Goal: Task Accomplishment & Management: Use online tool/utility

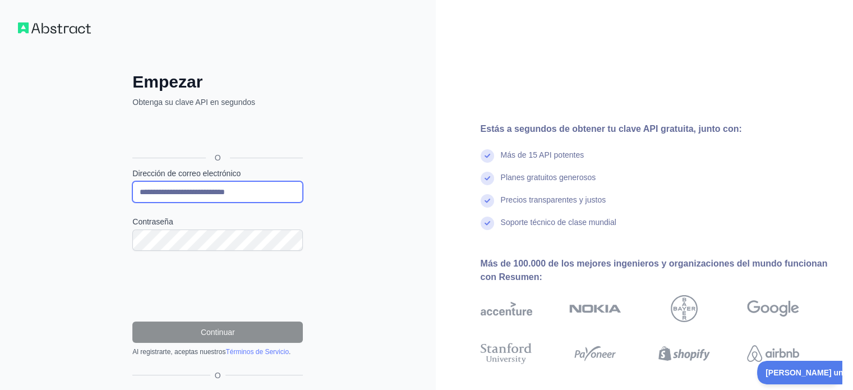
drag, startPoint x: 257, startPoint y: 187, endPoint x: 126, endPoint y: 196, distance: 131.6
click at [126, 196] on div "**********" at bounding box center [217, 253] width 215 height 362
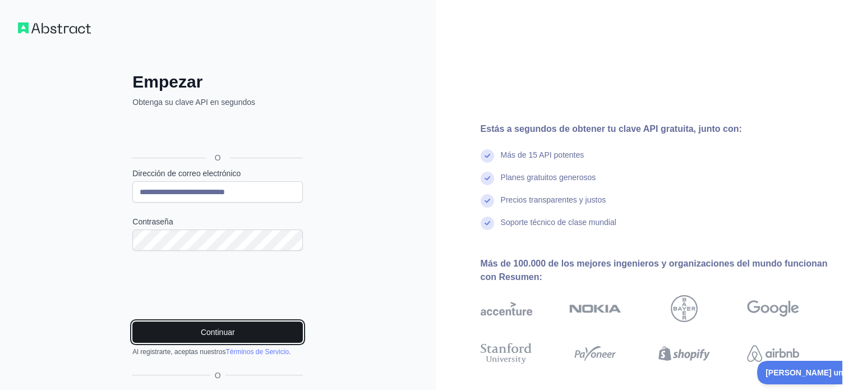
click at [209, 332] on font "Continuar" at bounding box center [218, 332] width 34 height 9
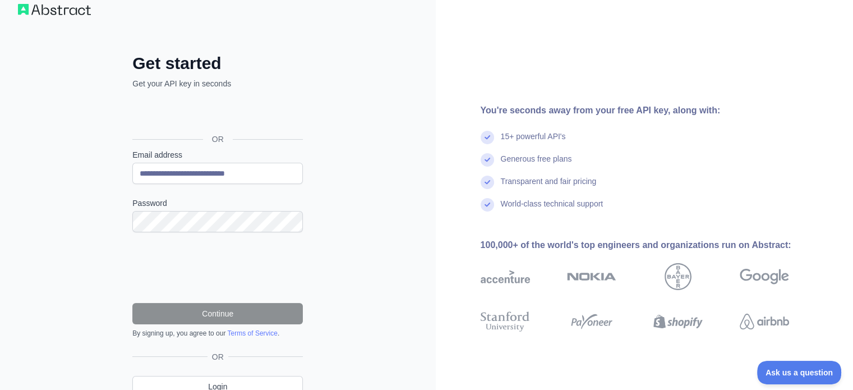
scroll to position [69, 0]
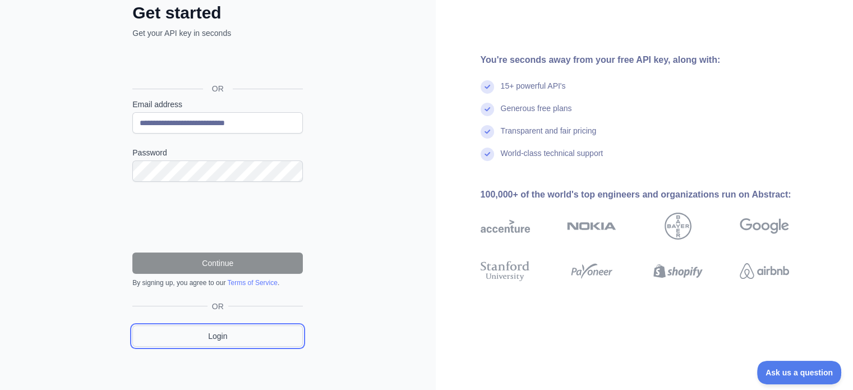
click at [242, 328] on link "Login" at bounding box center [217, 335] width 171 height 21
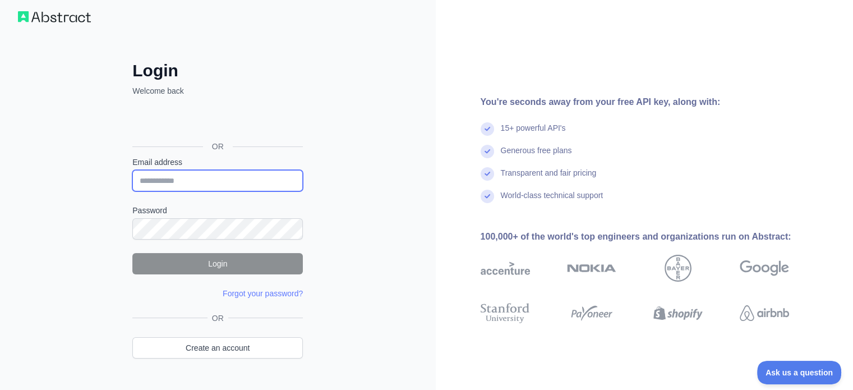
type input "**********"
click at [193, 182] on input "**********" at bounding box center [217, 180] width 171 height 21
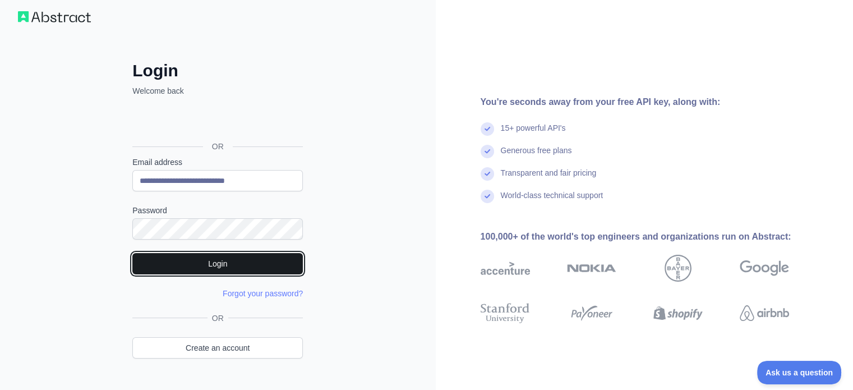
click at [146, 258] on button "Login" at bounding box center [217, 263] width 171 height 21
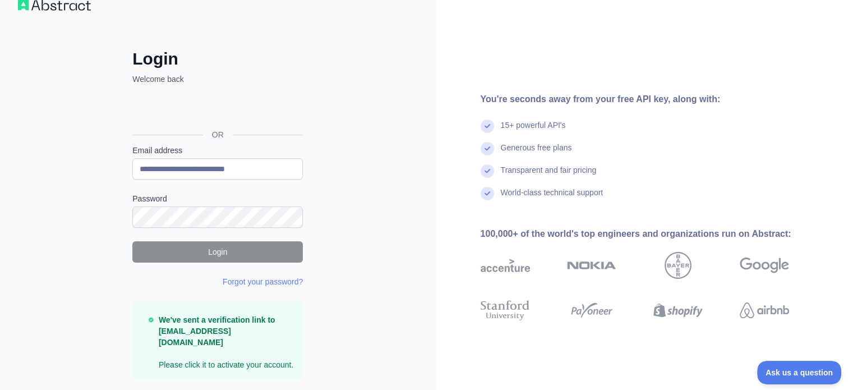
scroll to position [44, 0]
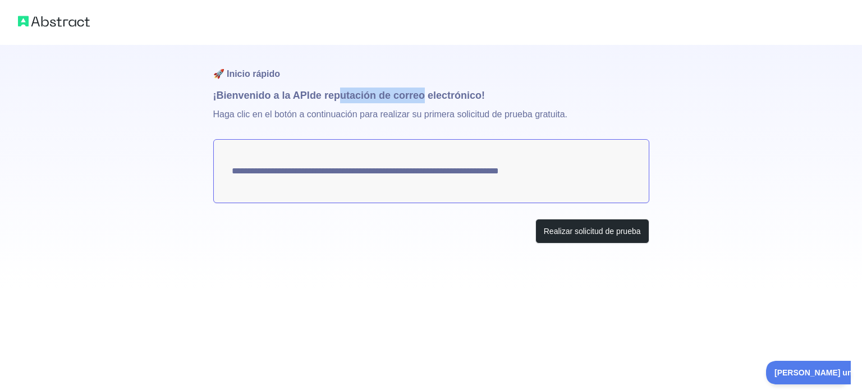
drag, startPoint x: 342, startPoint y: 96, endPoint x: 408, endPoint y: 103, distance: 66.0
click at [424, 98] on font "de reputación de correo electrónico" at bounding box center [396, 95] width 172 height 11
drag, startPoint x: 258, startPoint y: 116, endPoint x: 411, endPoint y: 113, distance: 152.7
click at [398, 116] on font "Haga clic en el botón a continuación para realizar su primera solicitud de prue…" at bounding box center [390, 114] width 354 height 10
click at [412, 113] on font "Haga clic en el botón a continuación para realizar su primera solicitud de prue…" at bounding box center [390, 114] width 354 height 10
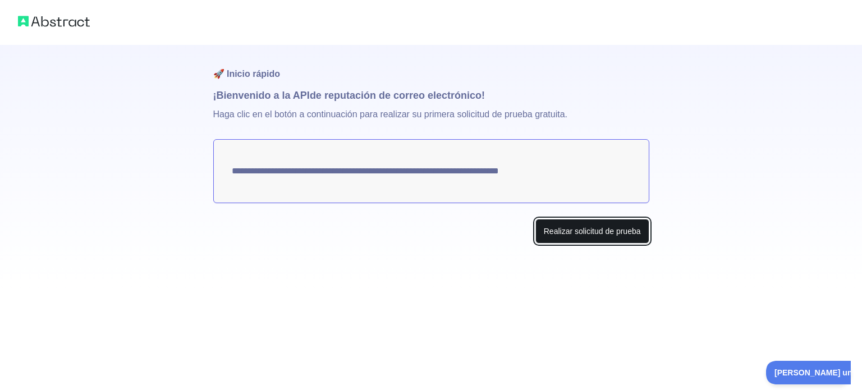
click at [604, 236] on font "Realizar solicitud de prueba" at bounding box center [592, 231] width 97 height 9
click at [606, 241] on button "Make test request" at bounding box center [609, 231] width 79 height 25
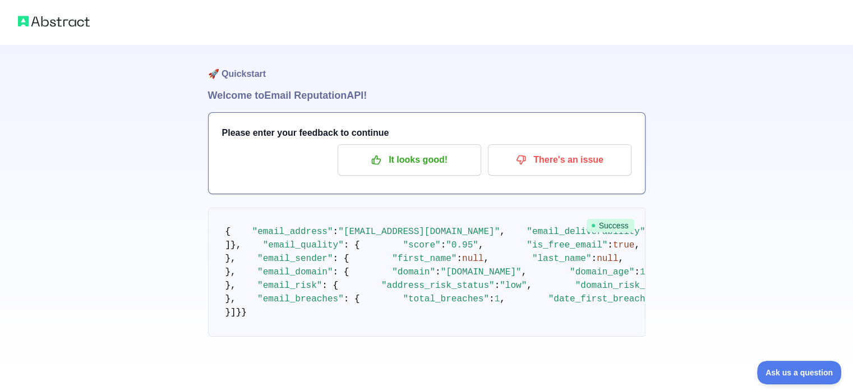
click at [783, 115] on div "🚀 Quickstart Welcome to Email Reputation API! Please enter your feedback to con…" at bounding box center [426, 191] width 853 height 382
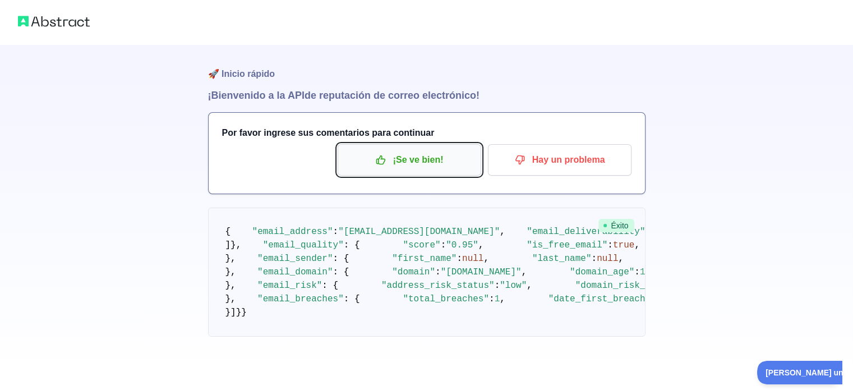
click at [446, 165] on p "¡Se ve bien!" at bounding box center [409, 159] width 127 height 19
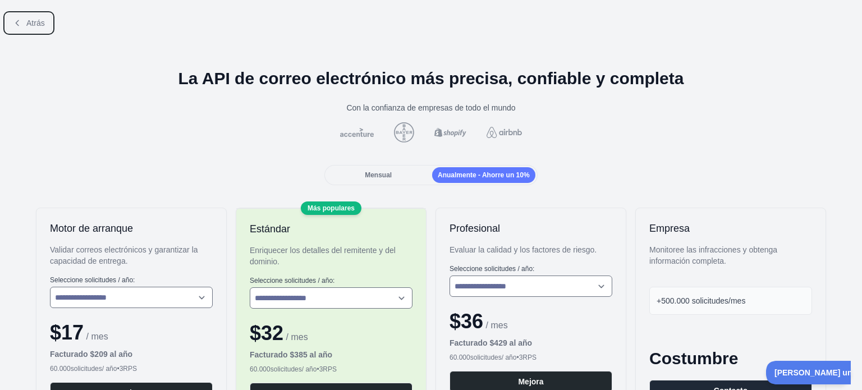
click at [35, 22] on font "Atrás" at bounding box center [35, 23] width 19 height 9
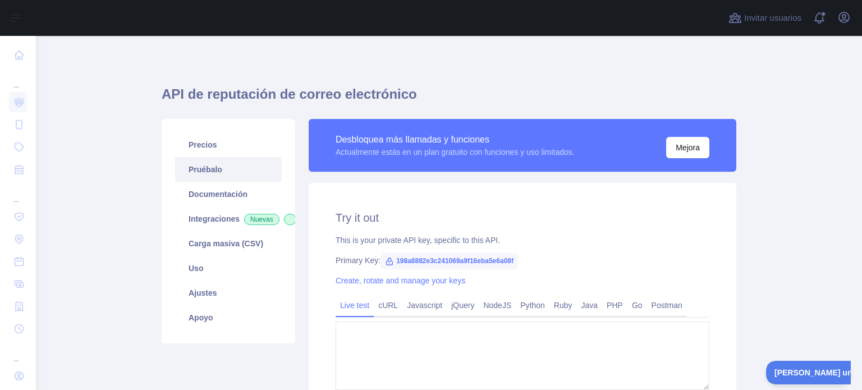
type textarea "**********"
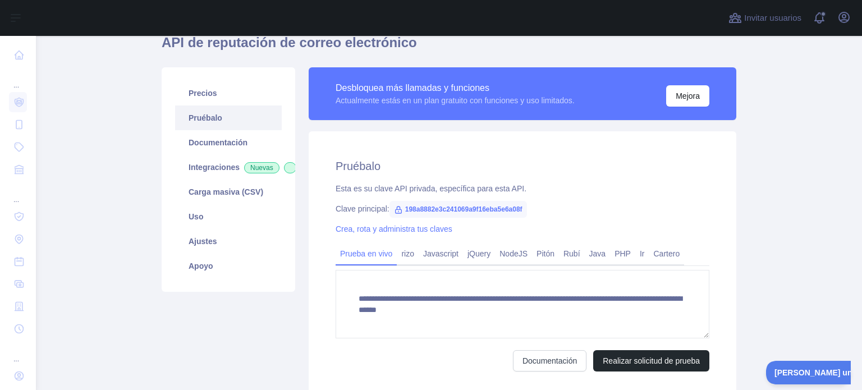
scroll to position [56, 0]
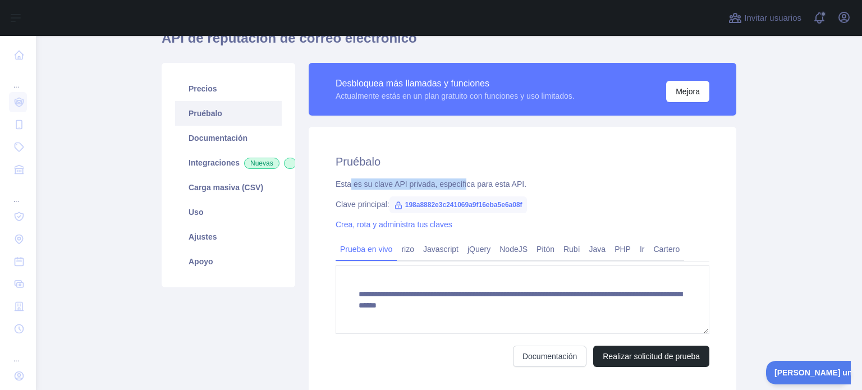
drag, startPoint x: 346, startPoint y: 181, endPoint x: 456, endPoint y: 183, distance: 110.6
click at [456, 183] on font "Esta es su clave API privada, específica para esta API." at bounding box center [431, 184] width 191 height 9
click at [521, 182] on div "Esta es su clave API privada, específica para esta API." at bounding box center [523, 183] width 374 height 11
click at [395, 205] on icon at bounding box center [398, 205] width 6 height 7
click at [412, 206] on font "198a8882e3c241069a9f16eba5e6a08f" at bounding box center [463, 205] width 117 height 8
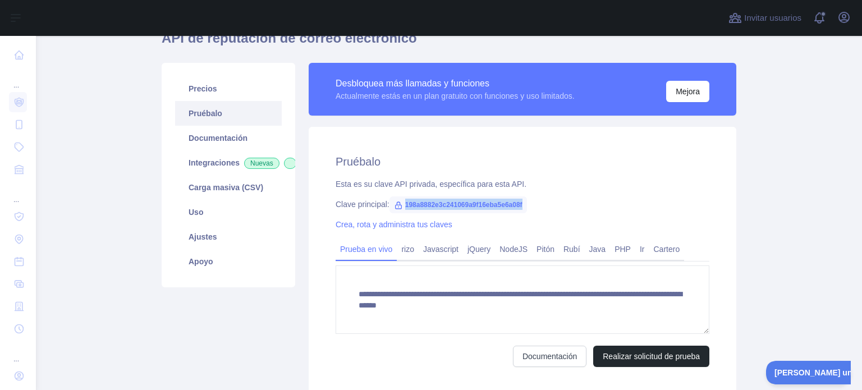
drag, startPoint x: 402, startPoint y: 207, endPoint x: 541, endPoint y: 209, distance: 138.6
click at [541, 209] on div "Clave principal: 198a8882e3c241069a9f16eba5e6a08f" at bounding box center [523, 204] width 374 height 11
click at [575, 197] on div "**********" at bounding box center [523, 260] width 428 height 267
click at [227, 159] on font "Integraciones" at bounding box center [214, 162] width 51 height 9
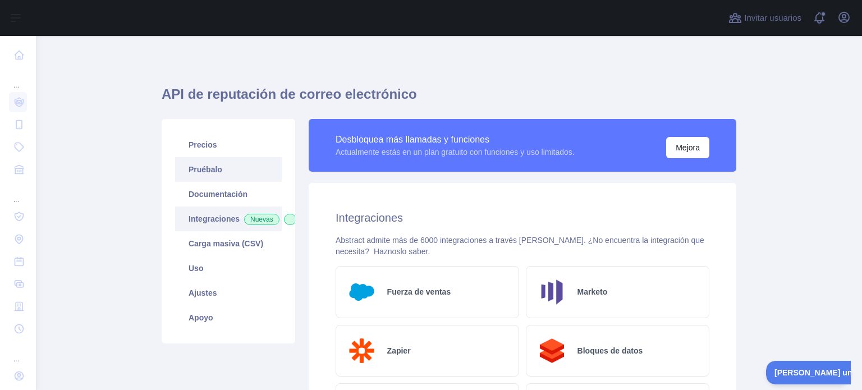
click at [204, 165] on font "Pruébalo" at bounding box center [206, 169] width 34 height 9
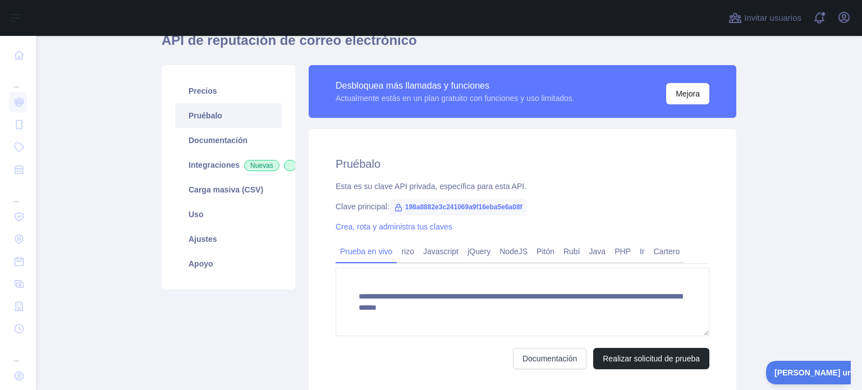
scroll to position [56, 0]
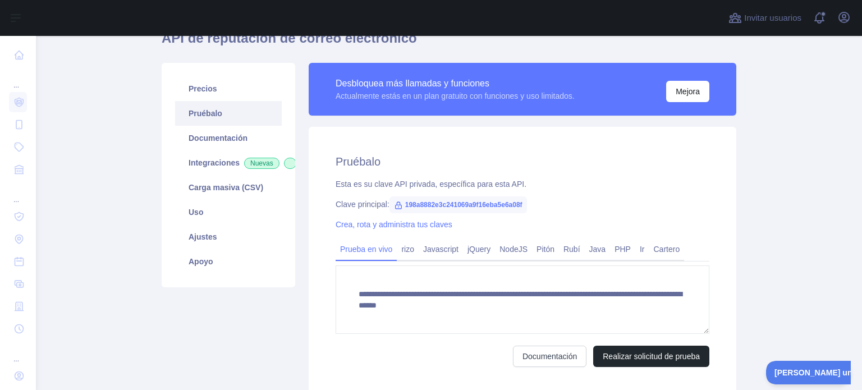
click at [774, 141] on main "**********" at bounding box center [449, 213] width 826 height 354
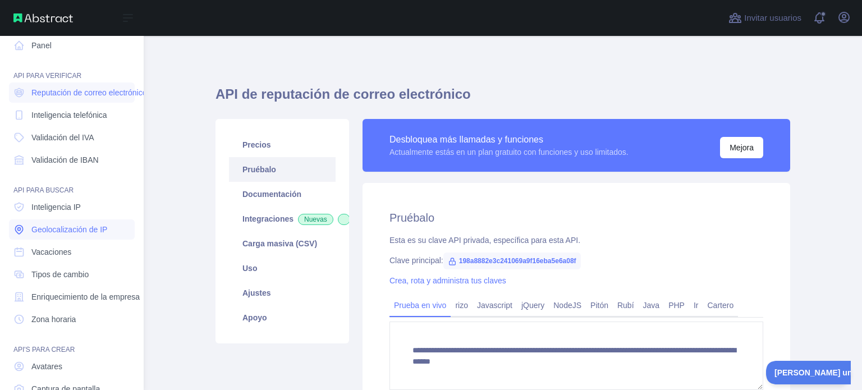
scroll to position [0, 0]
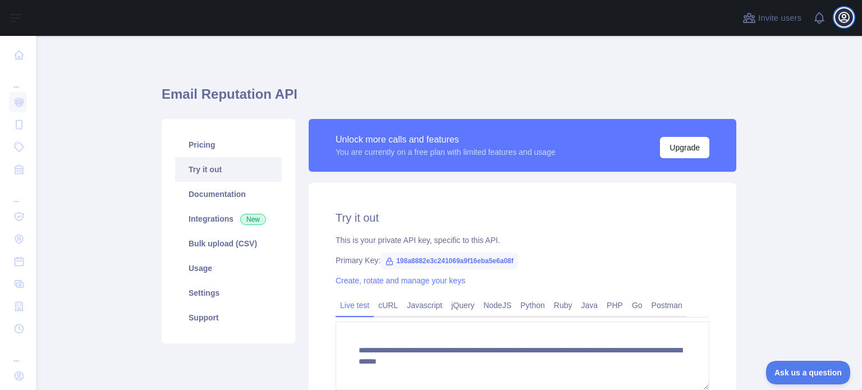
click at [839, 14] on icon "button" at bounding box center [844, 17] width 10 height 10
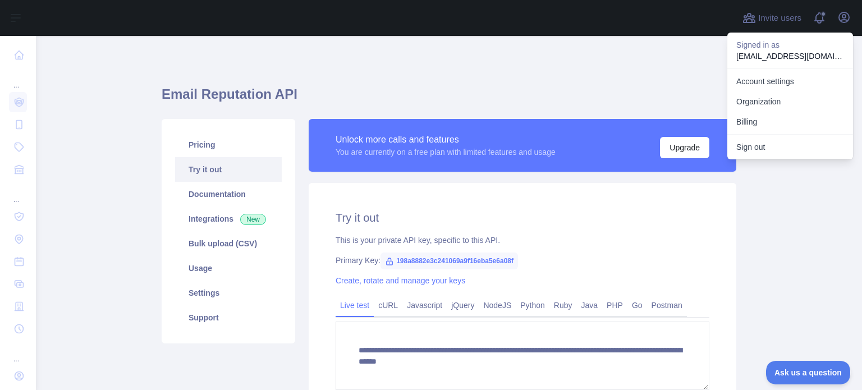
click at [465, 85] on h1 "Email Reputation API" at bounding box center [449, 98] width 575 height 27
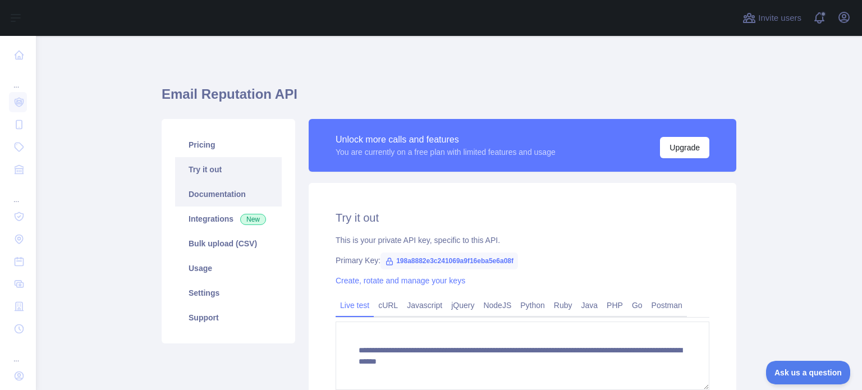
click at [225, 201] on link "Documentation" at bounding box center [228, 194] width 107 height 25
click at [840, 23] on icon "button" at bounding box center [843, 17] width 13 height 13
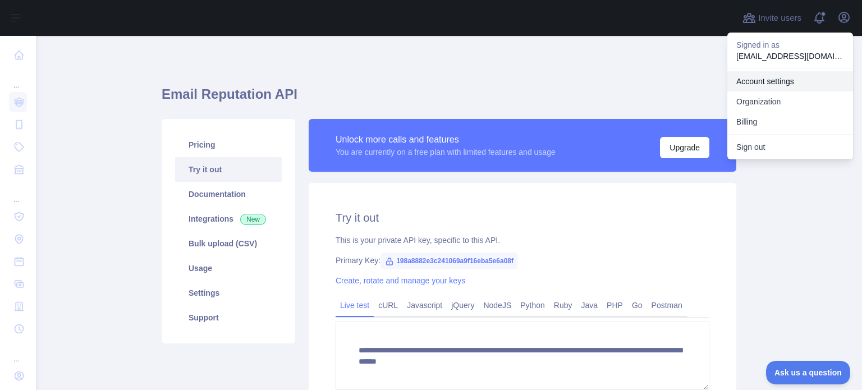
click at [783, 78] on link "Account settings" at bounding box center [790, 81] width 126 height 20
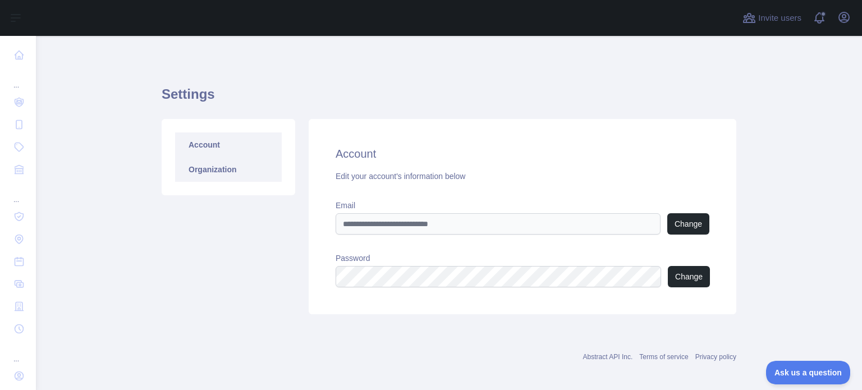
click at [204, 164] on link "Organization" at bounding box center [228, 169] width 107 height 25
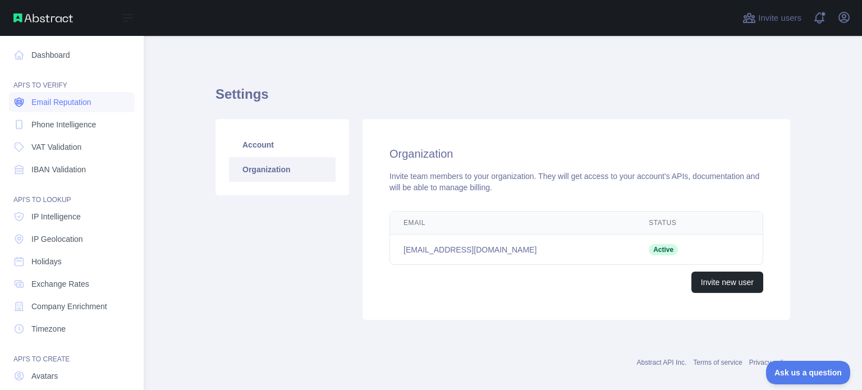
click at [55, 105] on span "Email Reputation" at bounding box center [61, 102] width 60 height 11
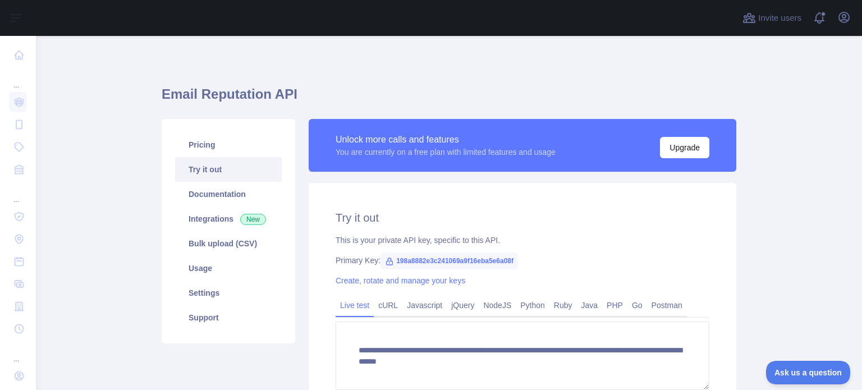
click at [212, 173] on link "Try it out" at bounding box center [228, 169] width 107 height 25
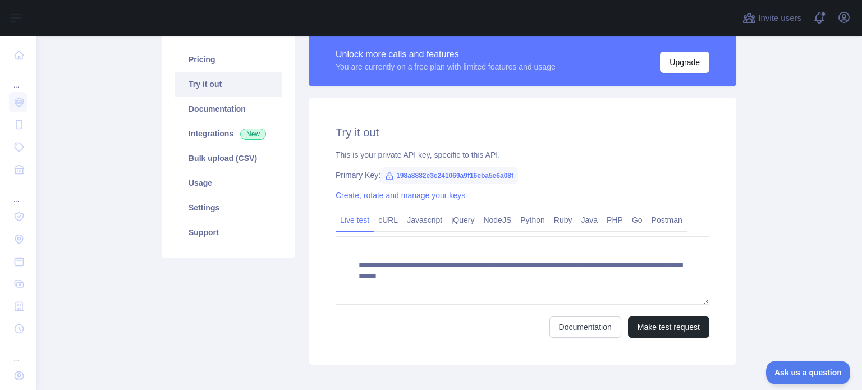
scroll to position [112, 0]
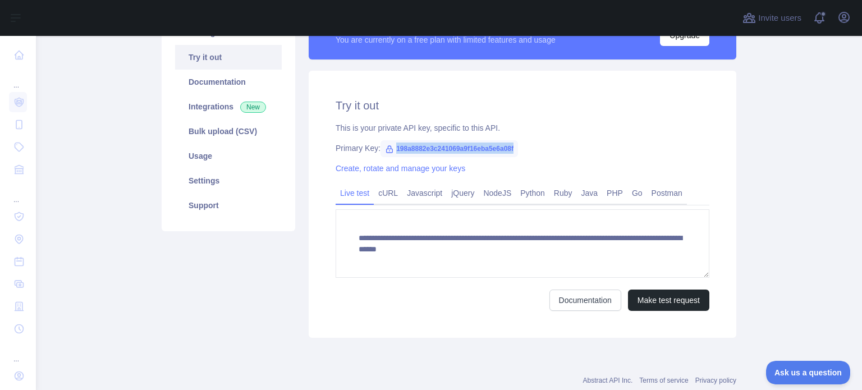
drag, startPoint x: 391, startPoint y: 149, endPoint x: 530, endPoint y: 144, distance: 139.8
click at [530, 144] on div "Primary Key: 198a8882e3c241069a9f16eba5e6a08f" at bounding box center [523, 148] width 374 height 11
